Goal: Information Seeking & Learning: Learn about a topic

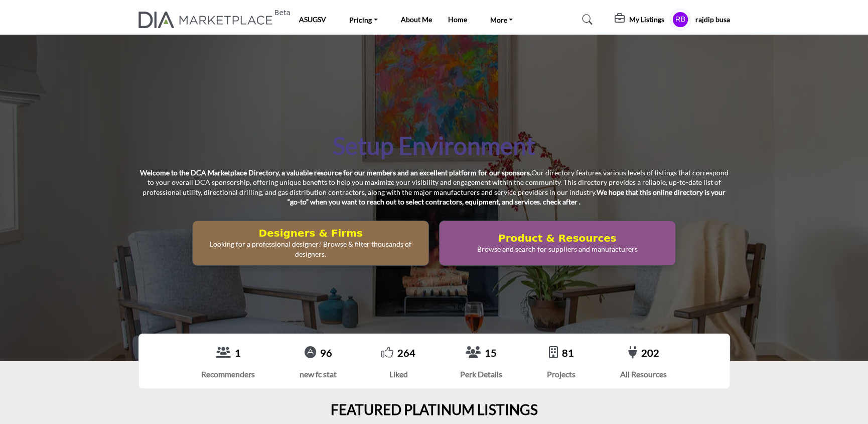
click at [643, 21] on h5 "My Listings" at bounding box center [647, 19] width 35 height 9
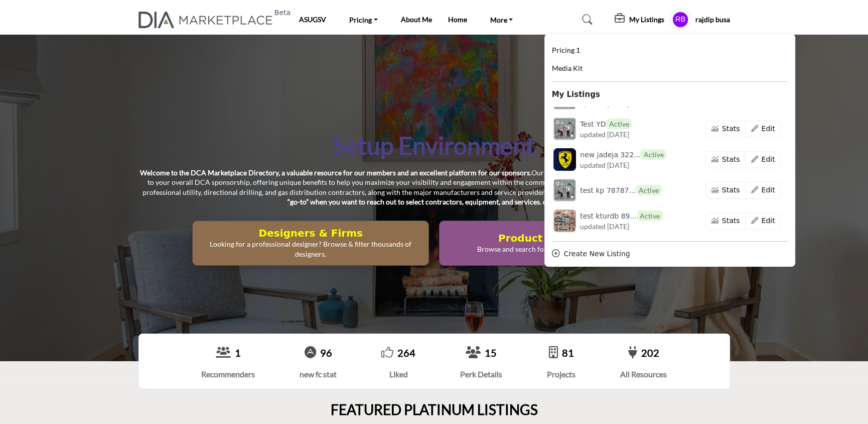
scroll to position [703, 0]
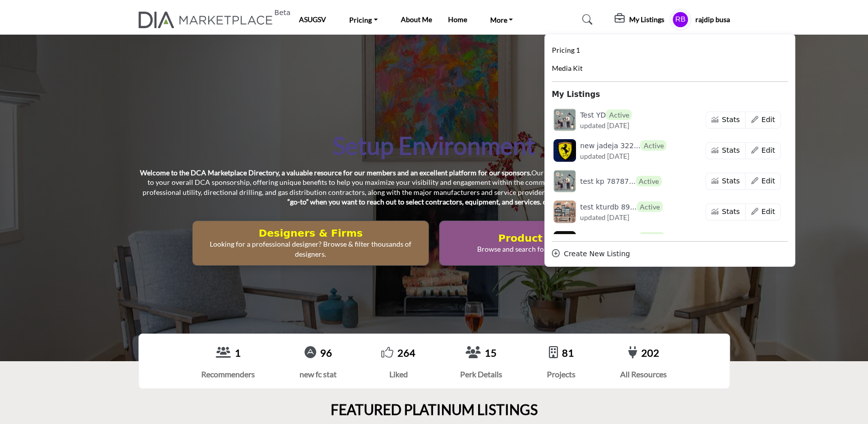
click at [581, 19] on link at bounding box center [586, 20] width 27 height 16
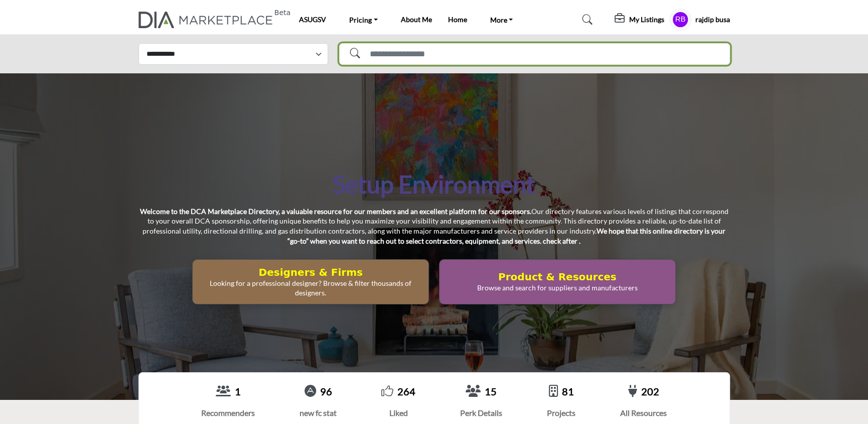
click at [464, 44] on input "Search Solutions" at bounding box center [534, 54] width 391 height 22
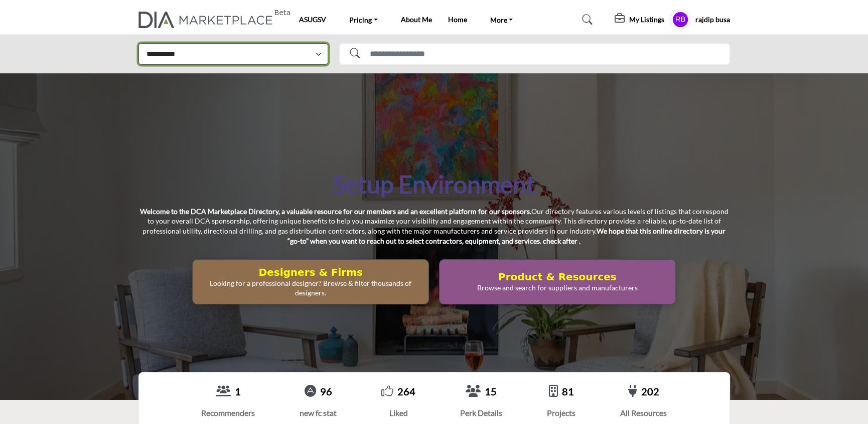
click at [278, 61] on select "**********" at bounding box center [234, 54] width 190 height 22
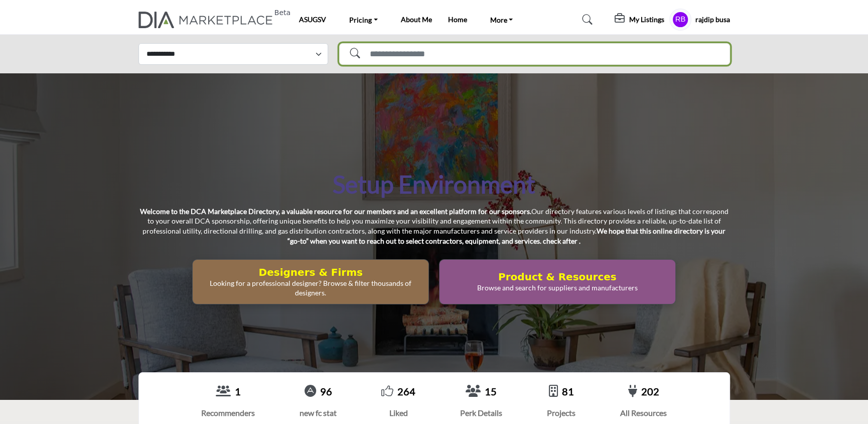
click at [435, 49] on input "Search Solutions" at bounding box center [534, 54] width 391 height 22
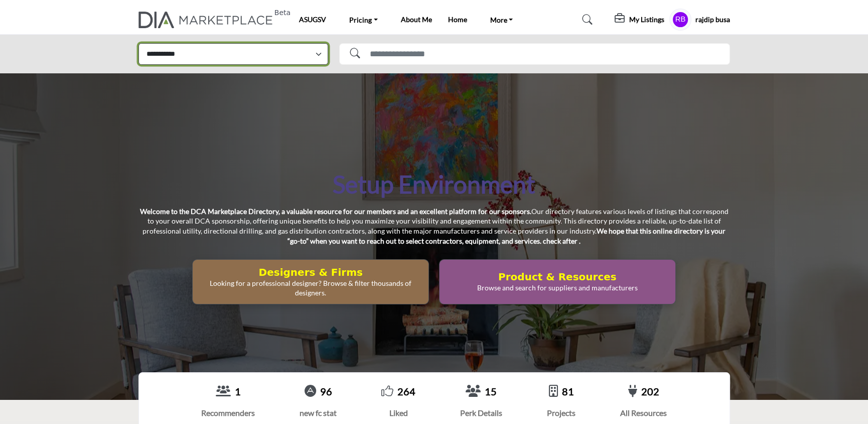
click at [306, 64] on select "**********" at bounding box center [234, 54] width 190 height 22
select select "**********"
click at [139, 43] on select "**********" at bounding box center [234, 54] width 190 height 22
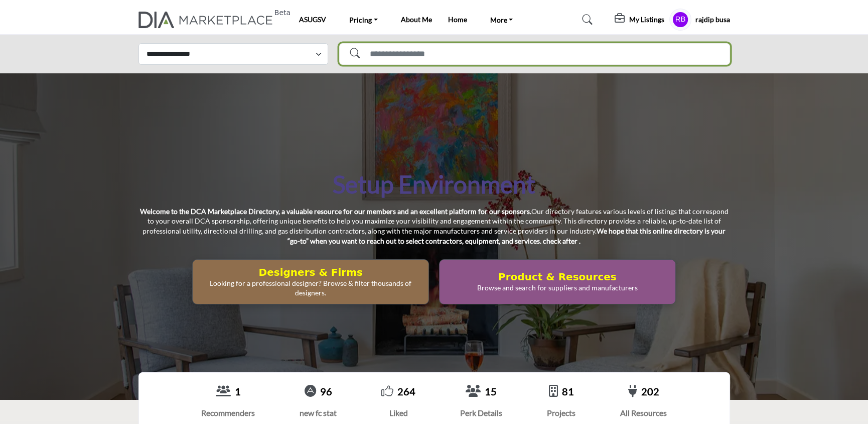
click at [410, 58] on input "Search Solutions" at bounding box center [534, 54] width 391 height 22
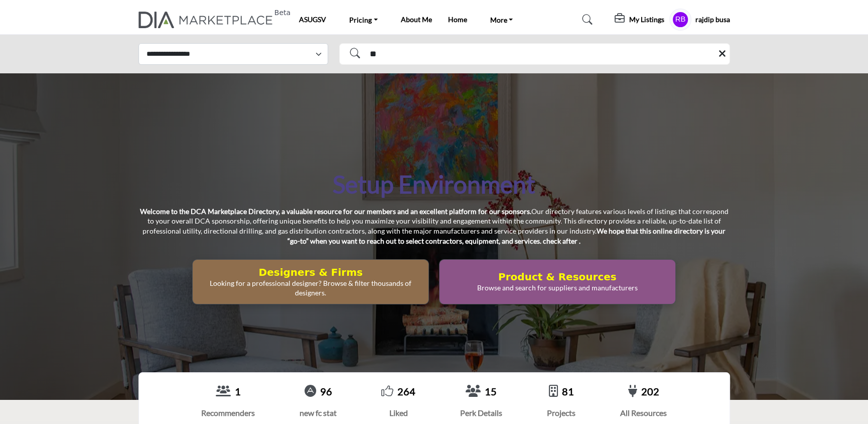
click at [400, 99] on div "Setup Environment Welcome to the DCA Marketplace Directory, a valuable resource…" at bounding box center [434, 236] width 868 height 326
click at [416, 80] on div "Setup Environment Welcome to the DCA Marketplace Directory, a valuable resource…" at bounding box center [434, 236] width 868 height 326
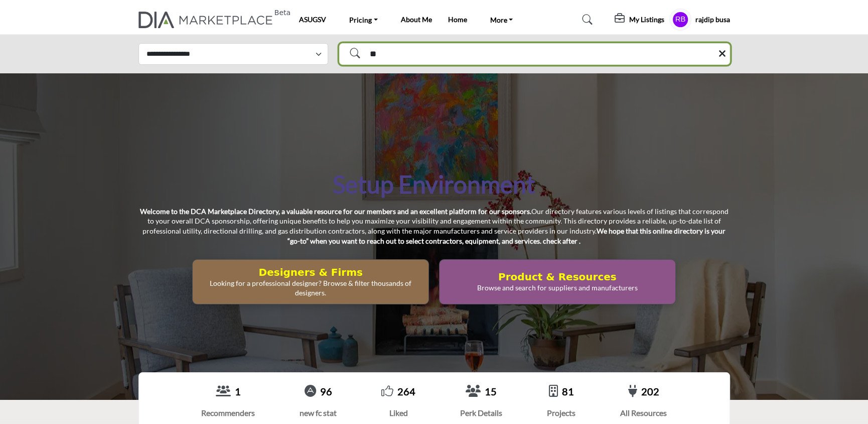
click at [417, 52] on input "**" at bounding box center [534, 54] width 391 height 22
type input "**********"
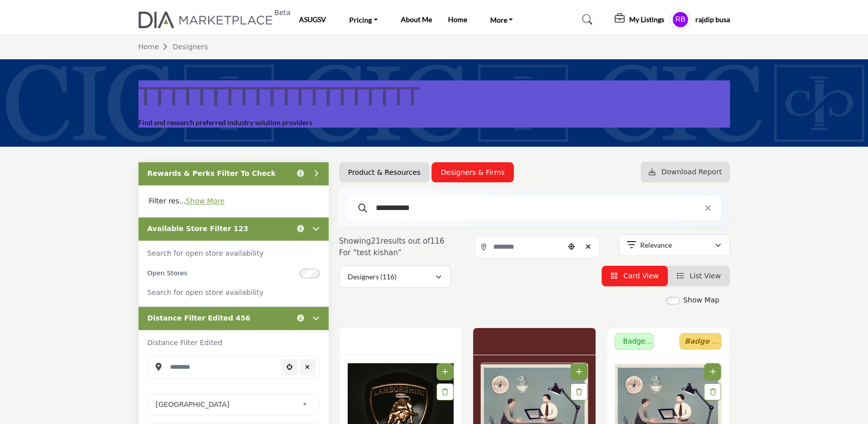
click at [448, 207] on input "**********" at bounding box center [531, 207] width 320 height 13
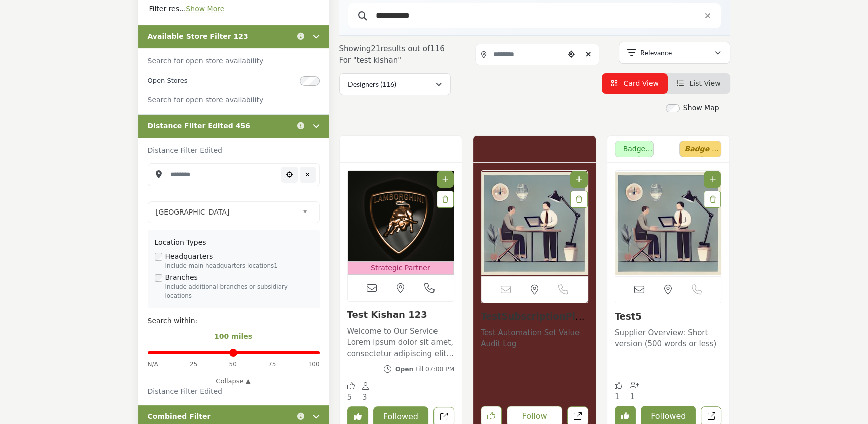
scroll to position [201, 0]
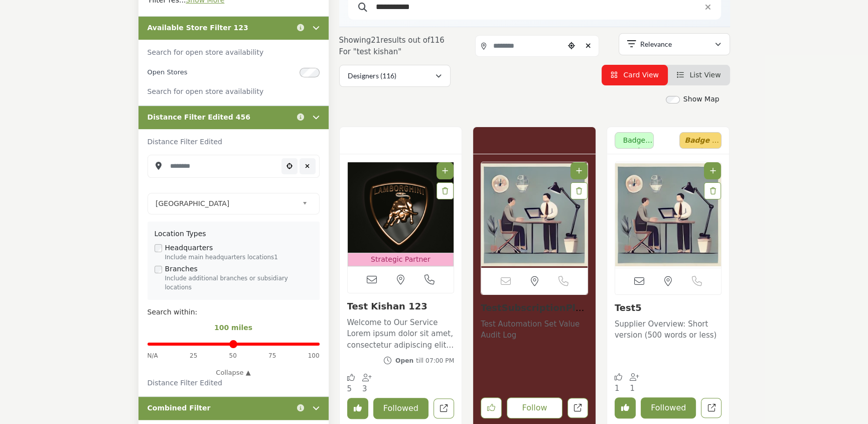
click at [413, 219] on img "Open Listing in new tab" at bounding box center [401, 207] width 106 height 90
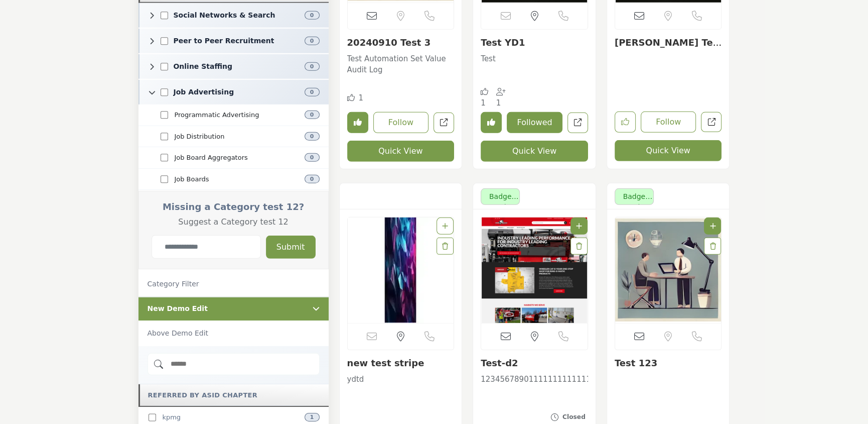
scroll to position [3615, 0]
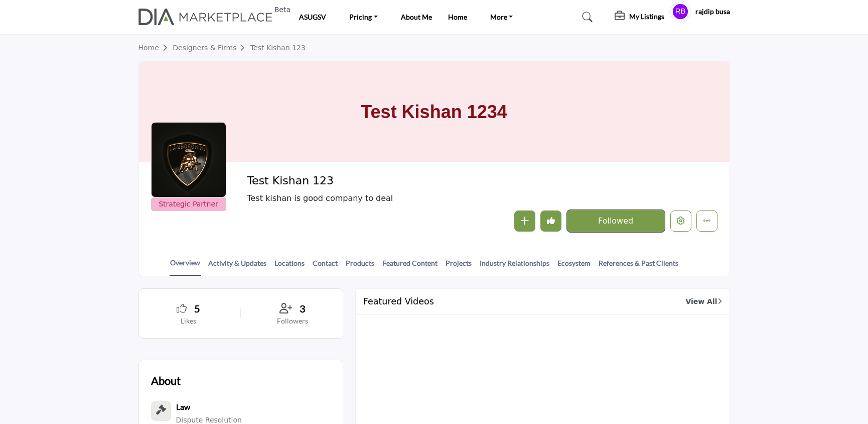
click at [548, 114] on div "Test Kishan 1234" at bounding box center [434, 112] width 591 height 100
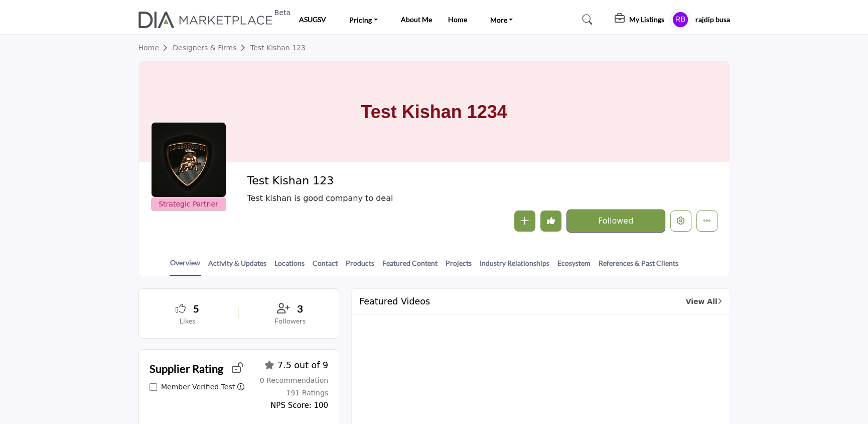
click at [453, 149] on h1 "Test Kishan 1234" at bounding box center [434, 112] width 146 height 100
drag, startPoint x: 535, startPoint y: 112, endPoint x: 359, endPoint y: 102, distance: 176.0
click at [359, 102] on div "Test Kishan 1234" at bounding box center [434, 112] width 591 height 100
click at [417, 75] on h1 "Test Kishan 1234" at bounding box center [434, 112] width 146 height 100
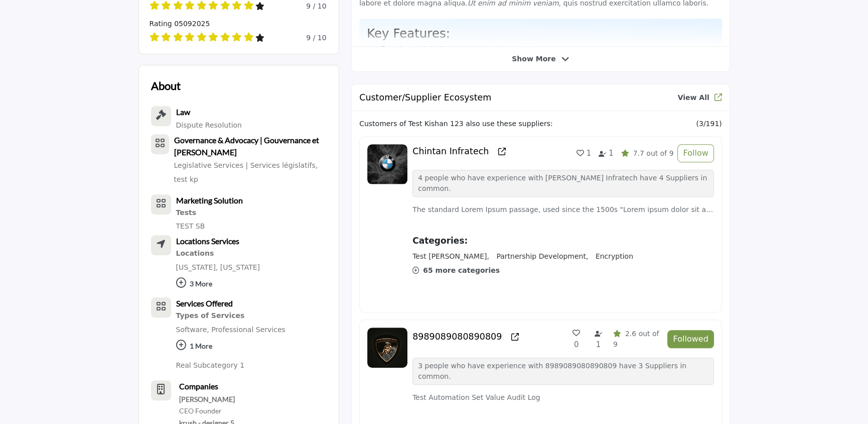
scroll to position [770, 0]
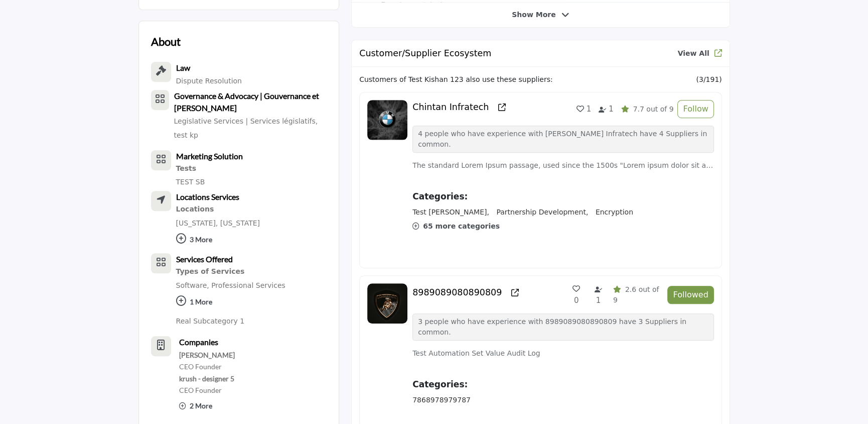
drag, startPoint x: 797, startPoint y: 144, endPoint x: 796, endPoint y: 156, distance: 12.1
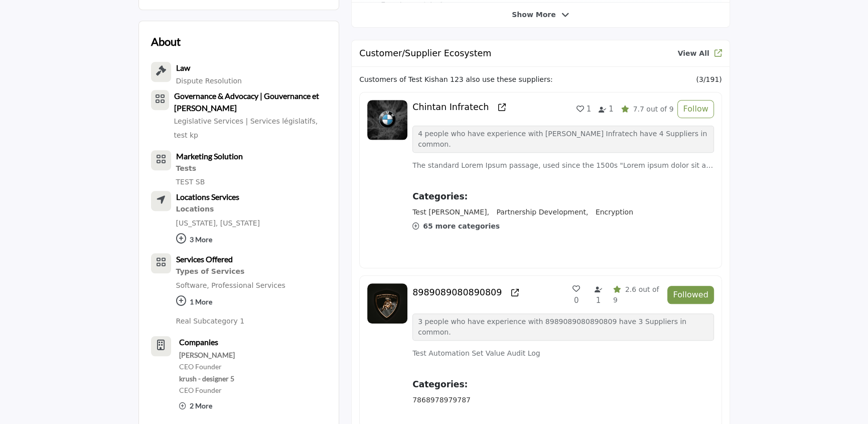
click at [476, 10] on div "Show More" at bounding box center [541, 15] width 378 height 11
click at [549, 14] on span "Show More" at bounding box center [534, 15] width 44 height 11
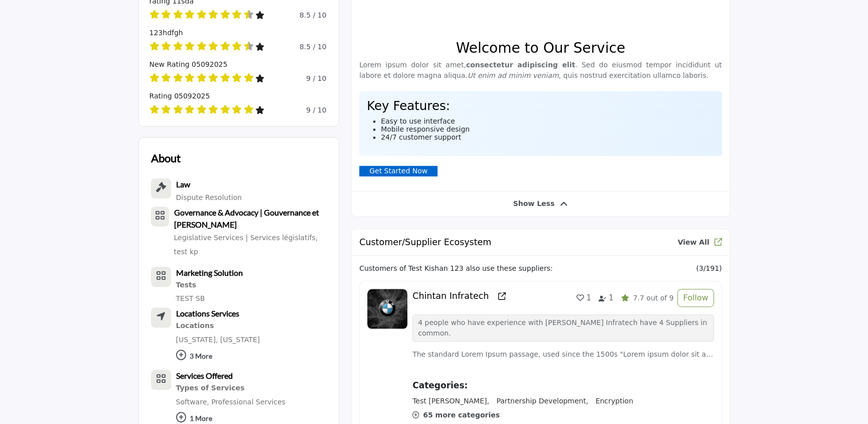
scroll to position [636, 0]
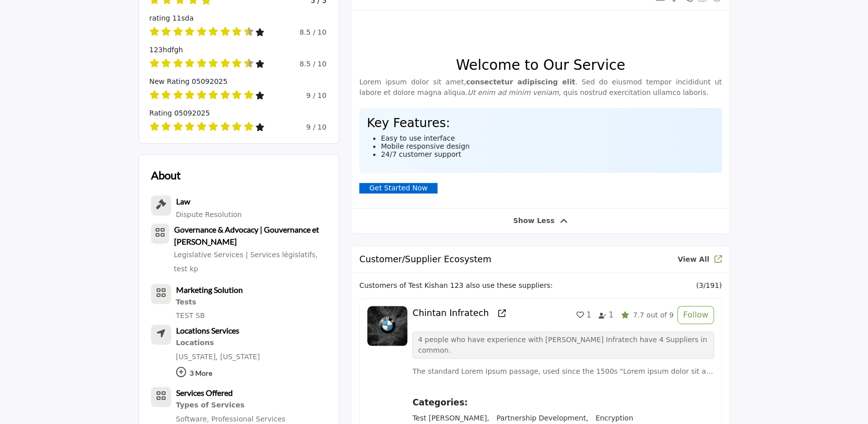
click at [536, 230] on div "Test Kishan 123 View email address of this listing View the location of this li…" at bounding box center [540, 109] width 379 height 250
click at [543, 224] on span "Show Less" at bounding box center [535, 220] width 42 height 11
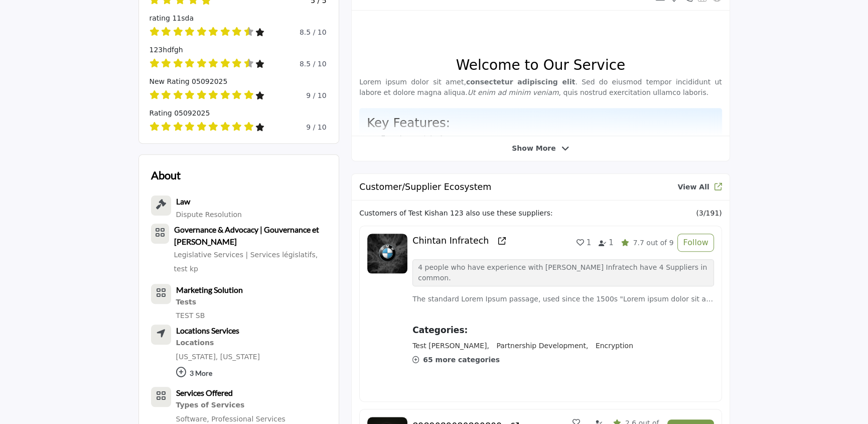
click at [535, 196] on div "Customer/Supplier Ecosystem View All" at bounding box center [541, 187] width 378 height 27
click at [550, 150] on span "Show More" at bounding box center [534, 148] width 44 height 11
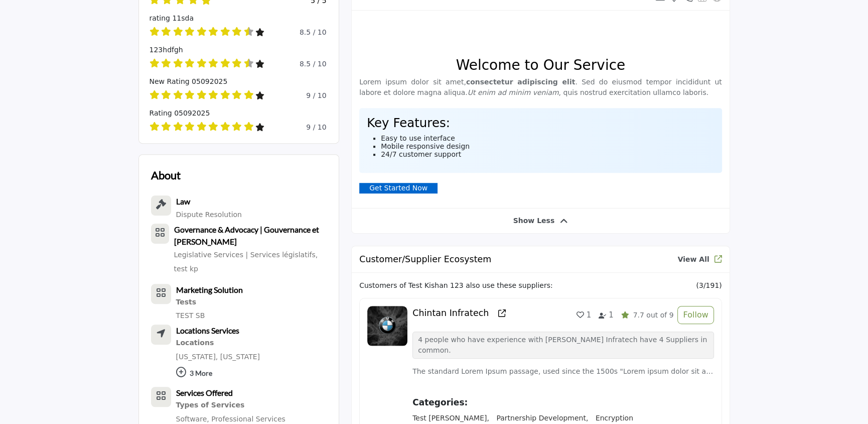
click at [525, 224] on span "Show Less" at bounding box center [535, 220] width 42 height 11
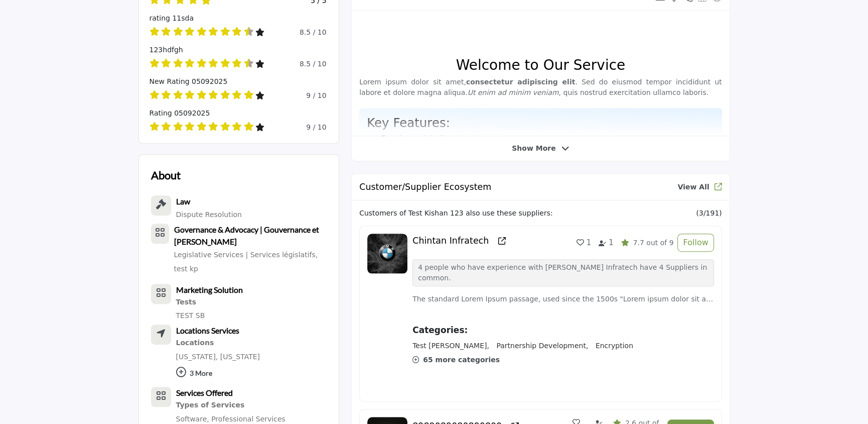
click at [532, 152] on span "Show More" at bounding box center [534, 148] width 44 height 11
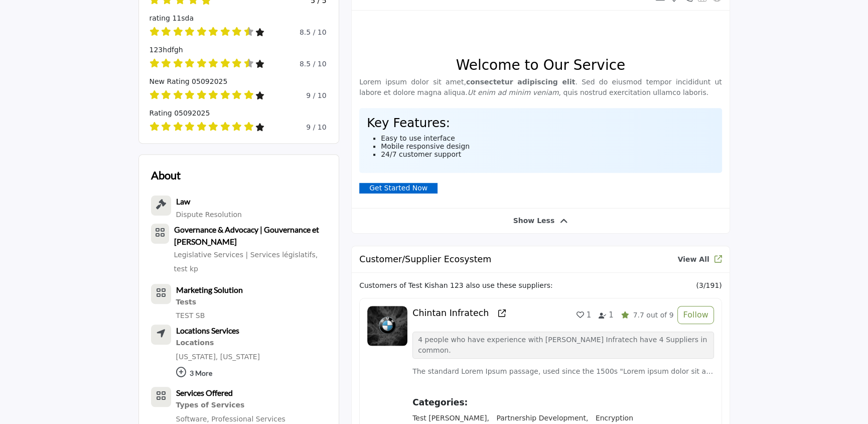
click at [535, 225] on span "Show Less" at bounding box center [535, 220] width 42 height 11
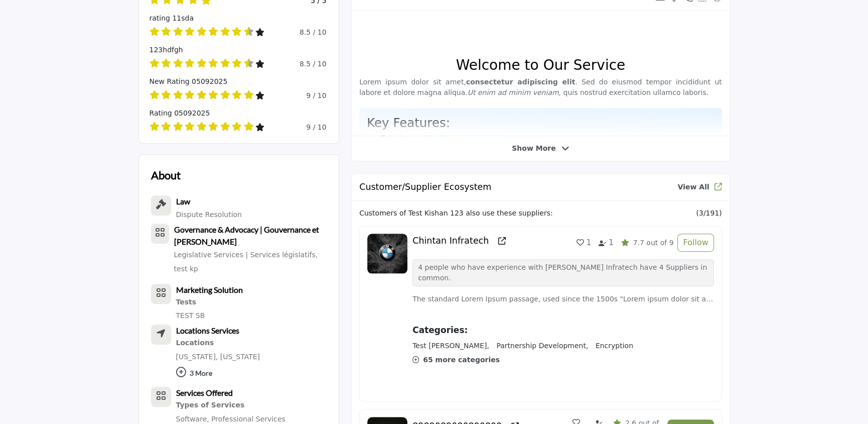
click at [530, 143] on span "Show More" at bounding box center [534, 148] width 44 height 11
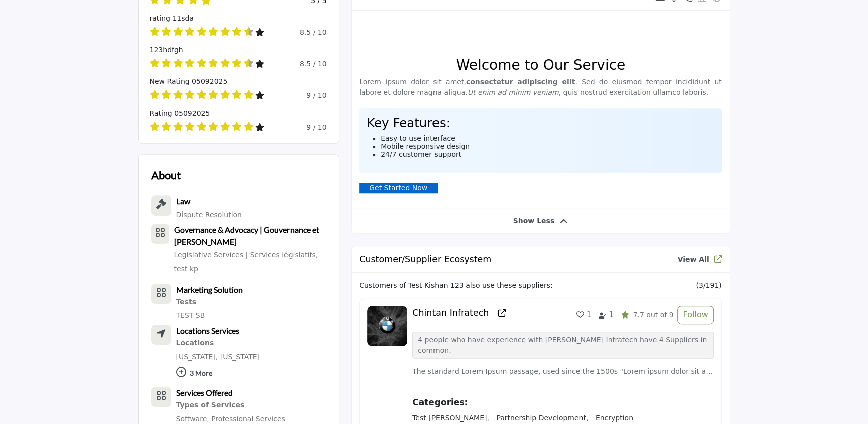
click at [530, 143] on li "Mobile responsive design" at bounding box center [548, 146] width 334 height 8
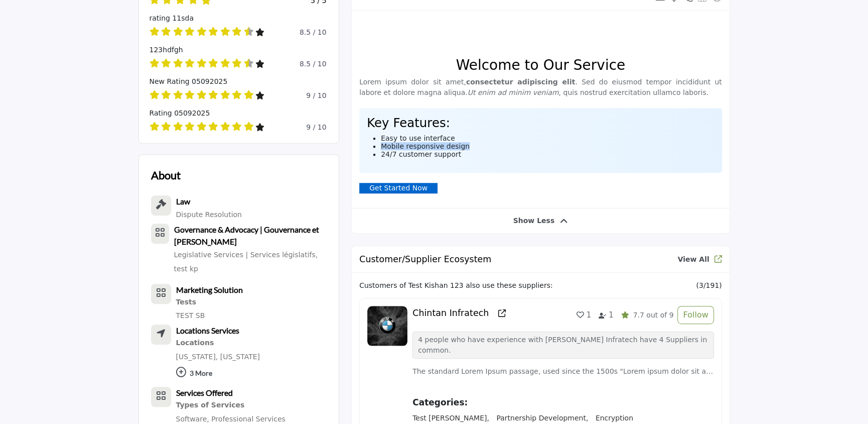
click at [530, 143] on ul "Easy to use interface Mobile responsive design 24/7 customer support" at bounding box center [541, 146] width 348 height 24
drag, startPoint x: 477, startPoint y: 114, endPoint x: 479, endPoint y: 108, distance: 6.2
drag, startPoint x: 479, startPoint y: 108, endPoint x: 471, endPoint y: 100, distance: 11.4
drag, startPoint x: 471, startPoint y: 100, endPoint x: 467, endPoint y: 91, distance: 9.7
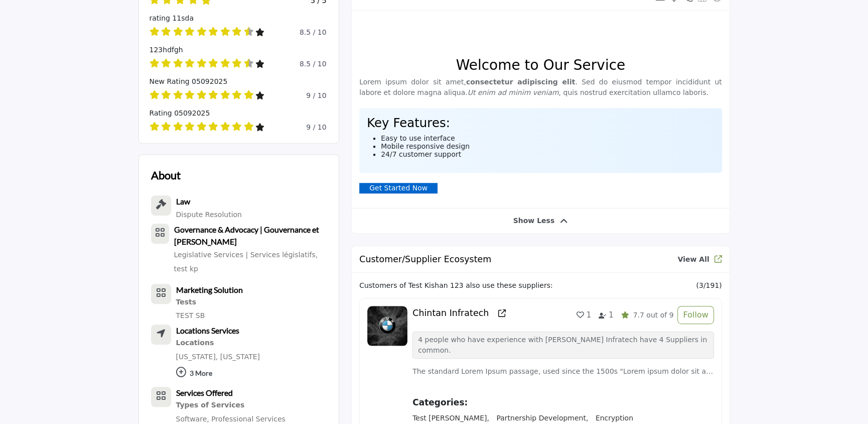
click at [468, 91] on em "Ut enim ad minim veniam" at bounding box center [513, 92] width 91 height 8
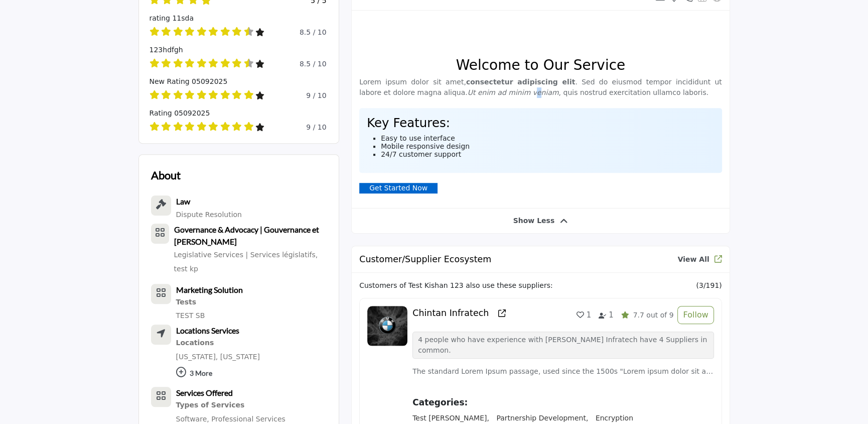
click at [468, 91] on em "Ut enim ad minim veniam" at bounding box center [513, 92] width 91 height 8
click at [462, 45] on p at bounding box center [540, 34] width 363 height 32
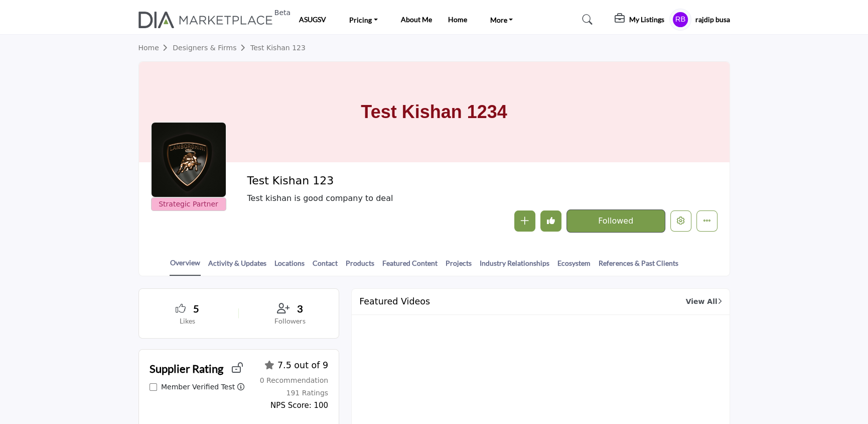
scroll to position [0, 0]
drag, startPoint x: 369, startPoint y: 113, endPoint x: 496, endPoint y: 110, distance: 126.5
click at [496, 110] on h1 "Test Kishan 1234" at bounding box center [434, 112] width 146 height 100
click at [434, 106] on h1 "Test Kishan 1234" at bounding box center [434, 112] width 146 height 100
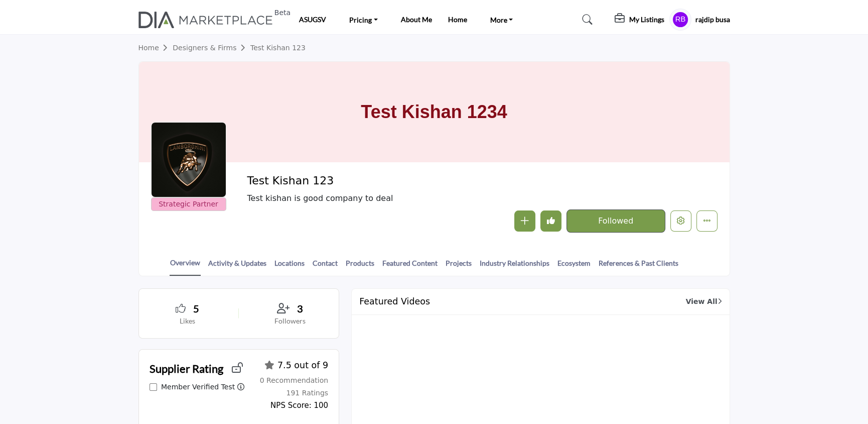
click at [434, 106] on h1 "Test Kishan 1234" at bounding box center [434, 112] width 146 height 100
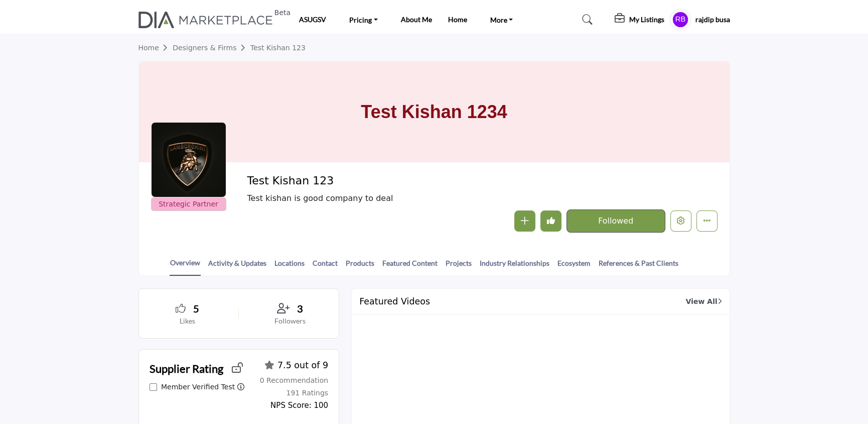
click at [434, 134] on h1 "Test Kishan 1234" at bounding box center [434, 112] width 146 height 100
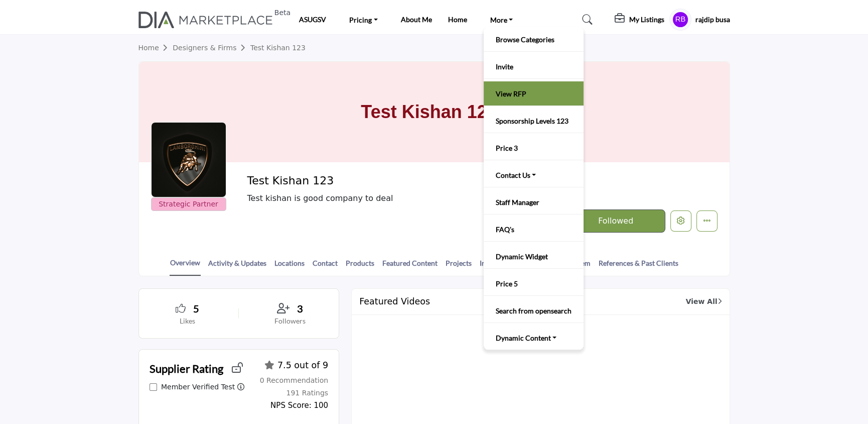
click at [520, 83] on li "View RFP" at bounding box center [534, 93] width 100 height 25
click at [521, 97] on link "View RFP" at bounding box center [534, 93] width 90 height 14
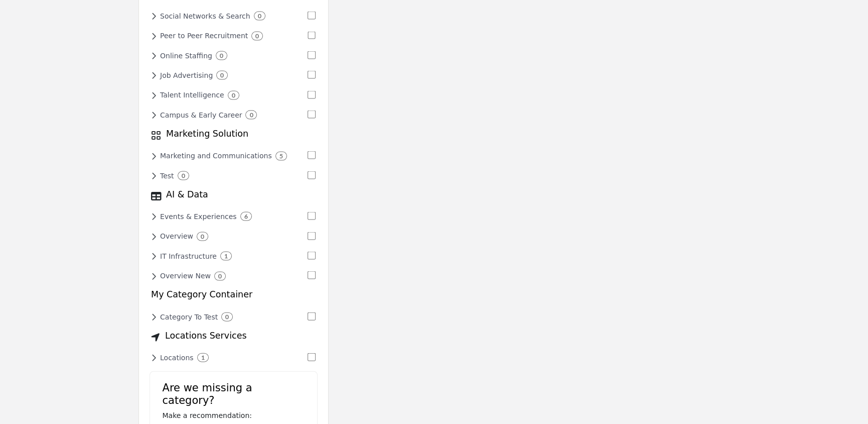
scroll to position [2577, 0]
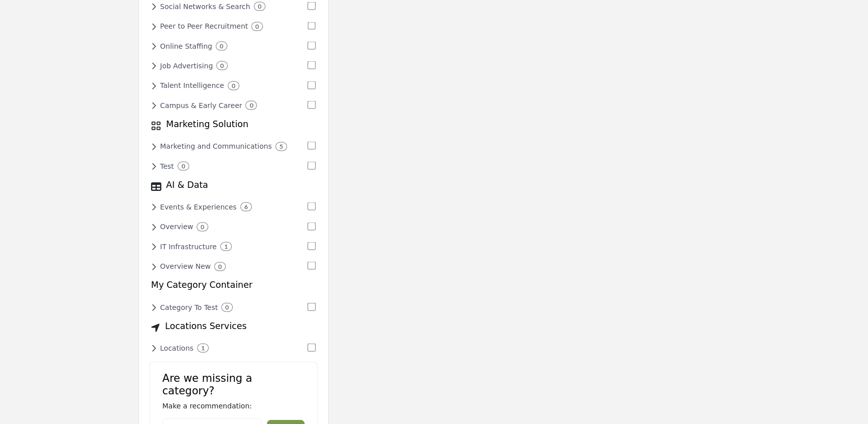
click at [169, 203] on h6 "Events & Experiences" at bounding box center [198, 207] width 77 height 9
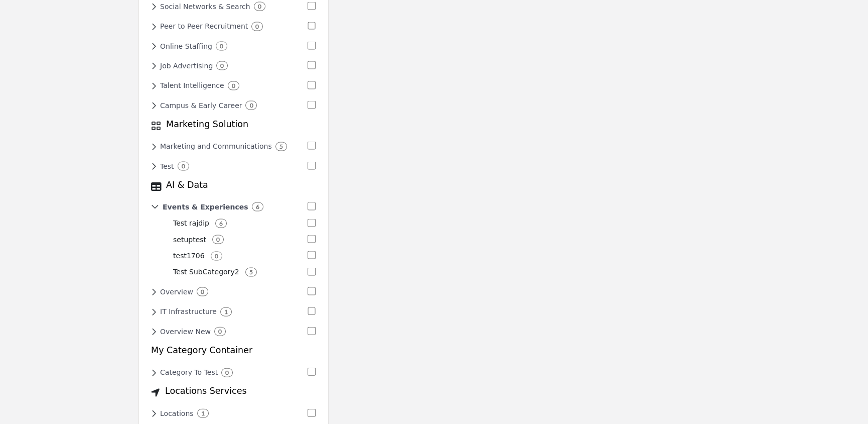
click at [159, 409] on div "Locations 1" at bounding box center [227, 413] width 153 height 9
click at [169, 409] on h6 "Locations" at bounding box center [182, 413] width 38 height 9
click at [183, 409] on h6 "Locations" at bounding box center [177, 413] width 34 height 9
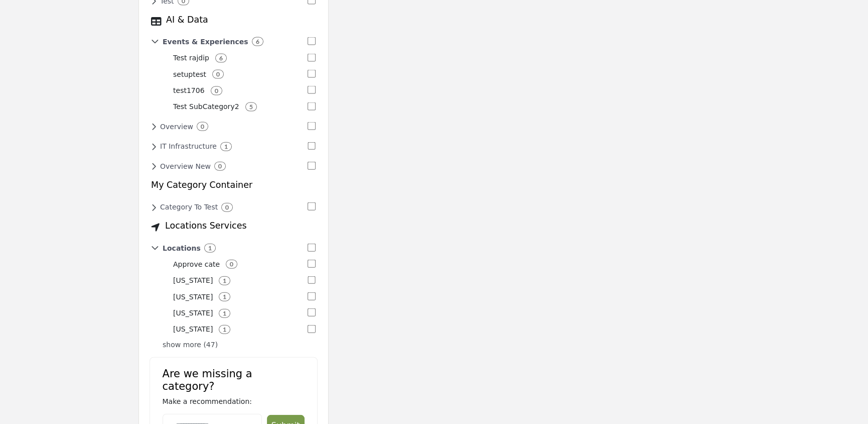
scroll to position [2744, 0]
click at [185, 337] on p "show more (47)" at bounding box center [239, 342] width 153 height 11
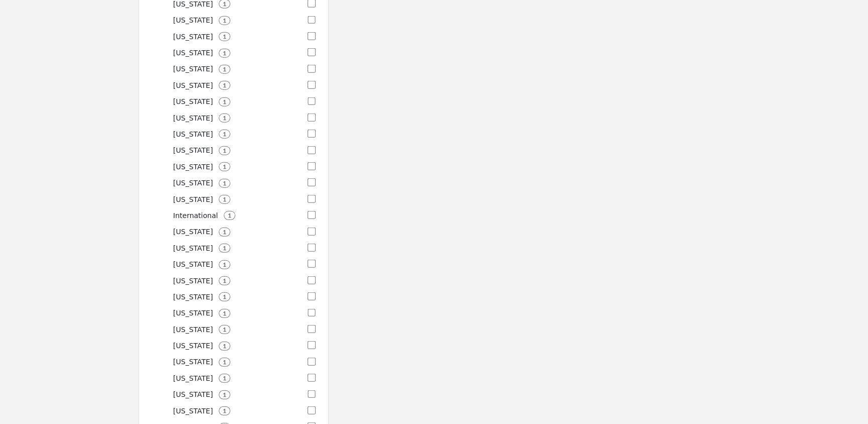
scroll to position [3280, 0]
click at [185, 354] on div "Michigan 1" at bounding box center [239, 360] width 153 height 13
click at [183, 323] on p "[US_STATE]" at bounding box center [193, 328] width 40 height 11
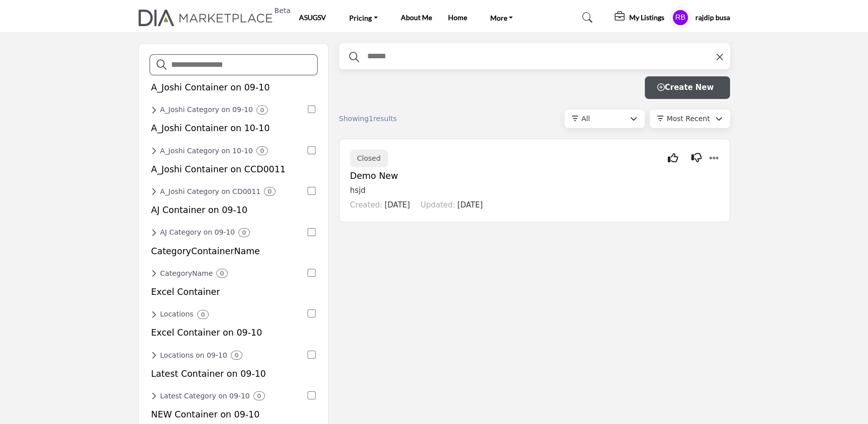
scroll to position [0, 0]
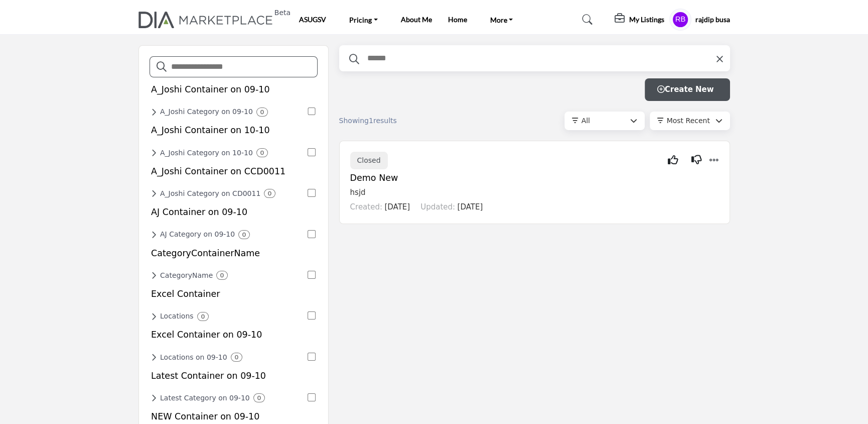
click at [223, 22] on img at bounding box center [209, 20] width 140 height 17
drag, startPoint x: 723, startPoint y: 58, endPoint x: 727, endPoint y: 43, distance: 15.7
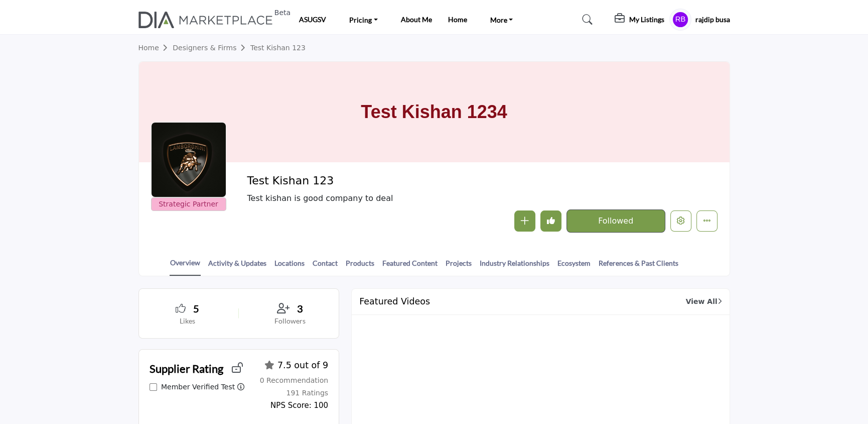
click at [425, 109] on h1 "Test Kishan 1234" at bounding box center [434, 112] width 146 height 100
click at [382, 115] on h1 "Test Kishan 1234" at bounding box center [434, 112] width 146 height 100
drag, startPoint x: 382, startPoint y: 115, endPoint x: 547, endPoint y: 108, distance: 165.3
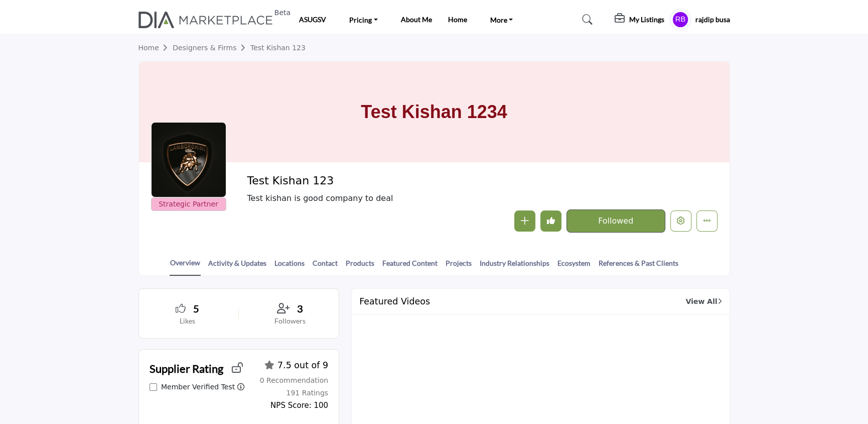
click at [547, 108] on div "Test Kishan 1234" at bounding box center [434, 112] width 591 height 100
click at [433, 146] on h1 "Test Kishan 1234" at bounding box center [434, 112] width 146 height 100
drag, startPoint x: 128, startPoint y: 26, endPoint x: 694, endPoint y: 48, distance: 566.7
click at [751, 74] on section "Home Designers & Firms Test Kishan 123 Test [GEOGRAPHIC_DATA] 1234 Strategic Pa…" at bounding box center [434, 155] width 868 height 241
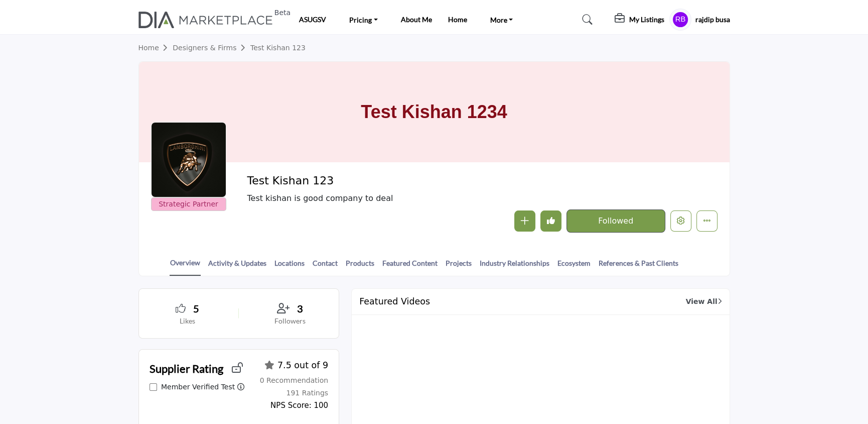
drag, startPoint x: 304, startPoint y: 130, endPoint x: 544, endPoint y: 103, distance: 241.4
click at [544, 103] on div "Test Kishan 1234" at bounding box center [434, 112] width 591 height 100
click at [547, 102] on div "Test Kishan 1234" at bounding box center [434, 112] width 591 height 100
click at [425, 111] on h1 "Test Kishan 1234" at bounding box center [434, 112] width 146 height 100
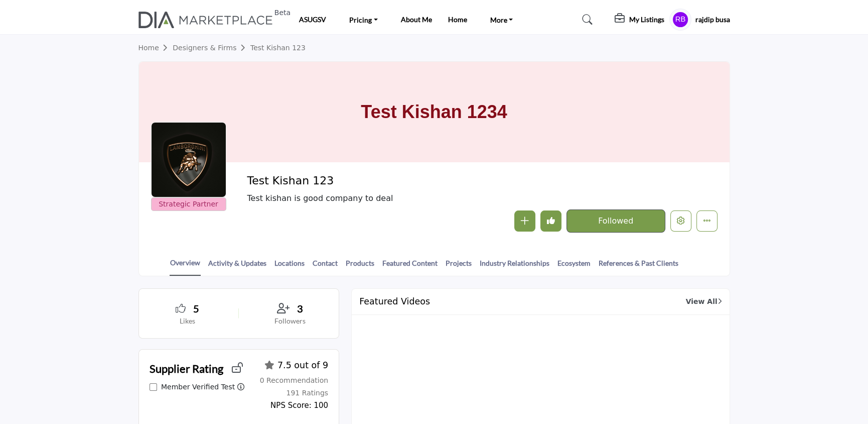
click at [425, 111] on h1 "Test Kishan 1234" at bounding box center [434, 112] width 146 height 100
click at [417, 120] on h1 "Test Kishan 1234" at bounding box center [434, 112] width 146 height 100
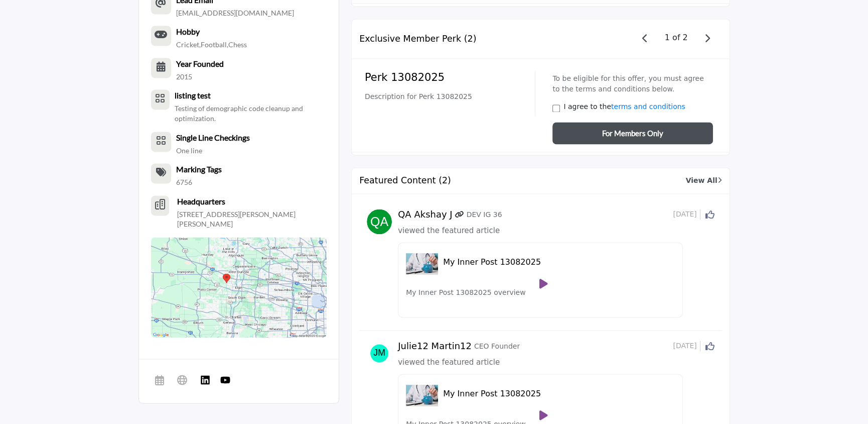
scroll to position [1797, 0]
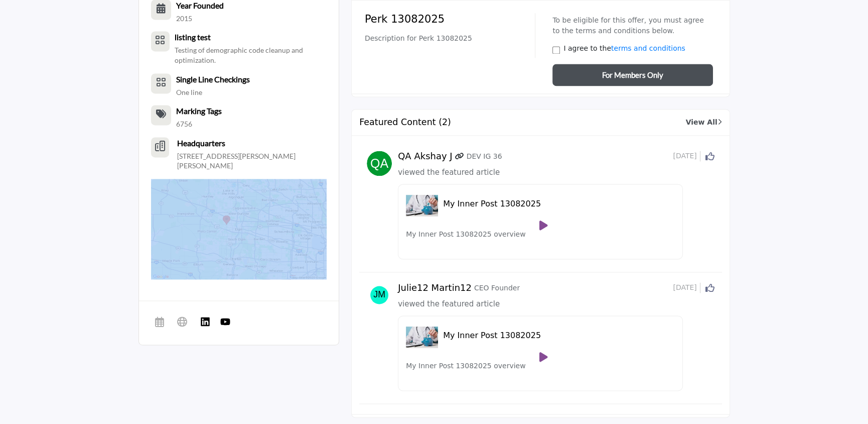
drag, startPoint x: 313, startPoint y: 197, endPoint x: 191, endPoint y: 198, distance: 122.5
